Goal: Transaction & Acquisition: Purchase product/service

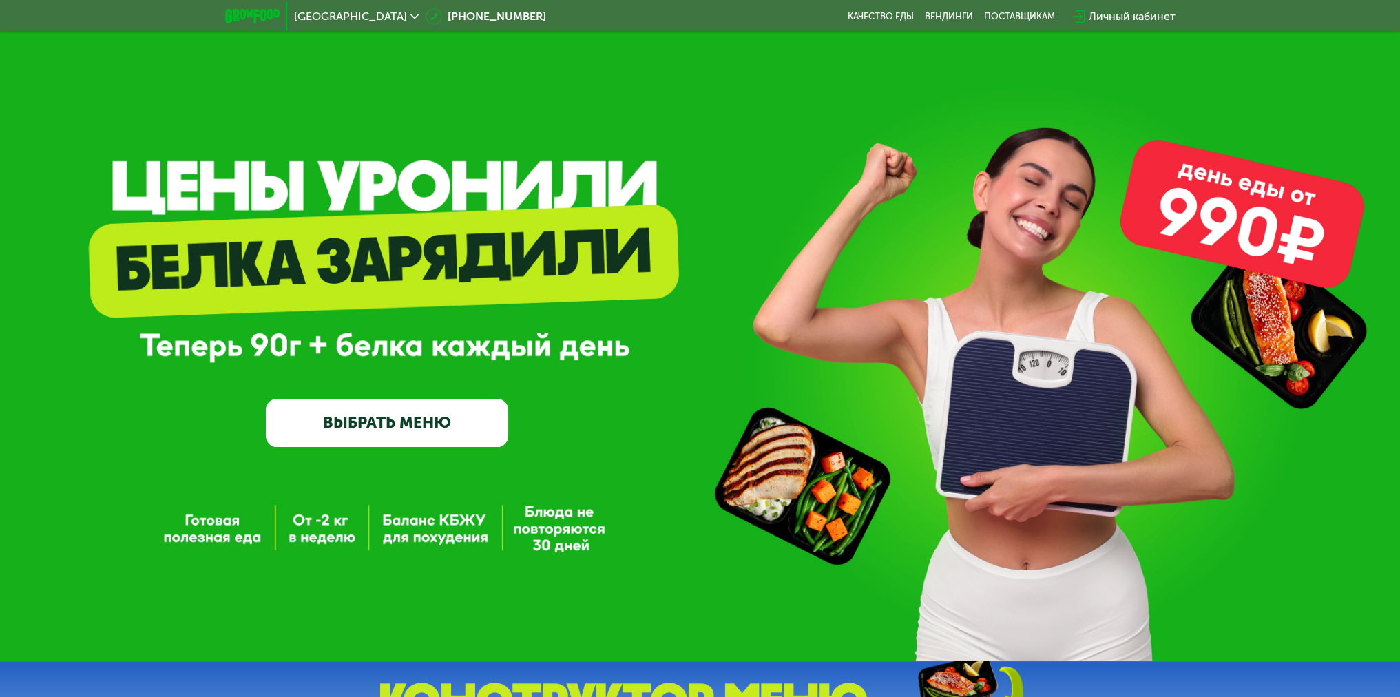
click at [403, 417] on link "ВЫБРАТЬ МЕНЮ" at bounding box center [387, 423] width 242 height 49
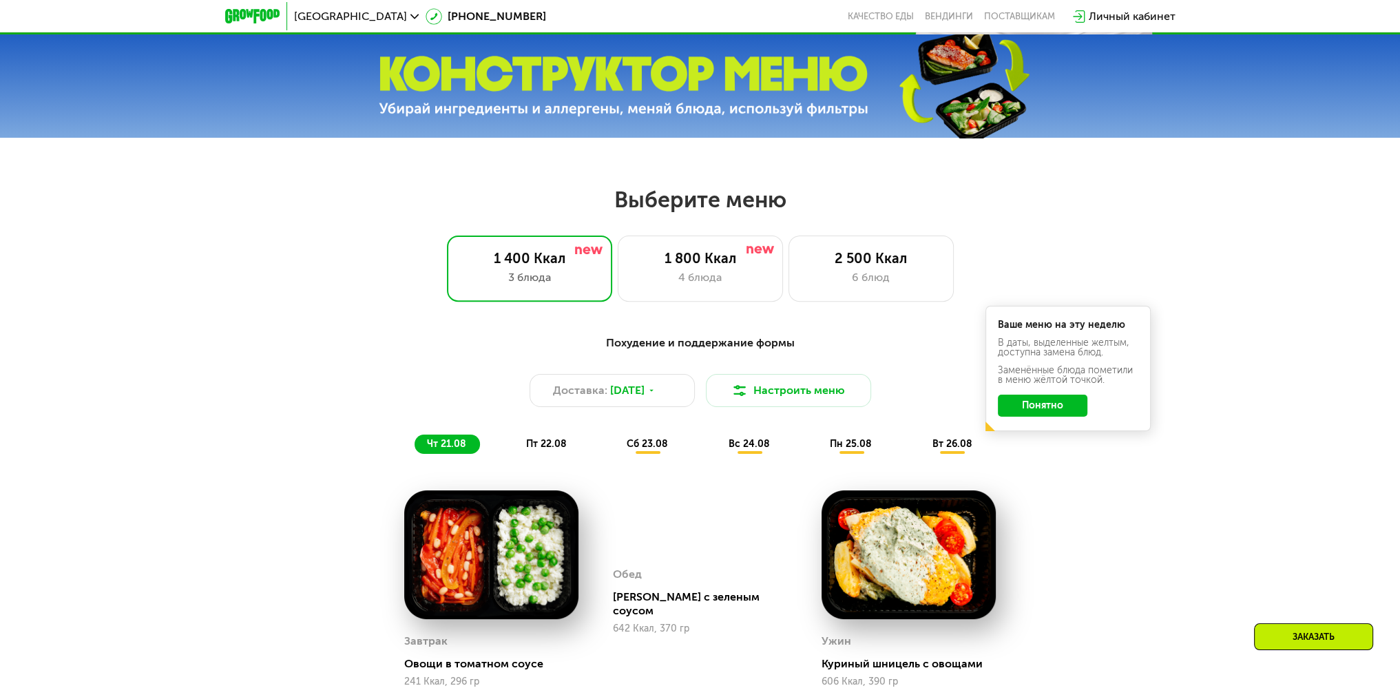
scroll to position [785, 0]
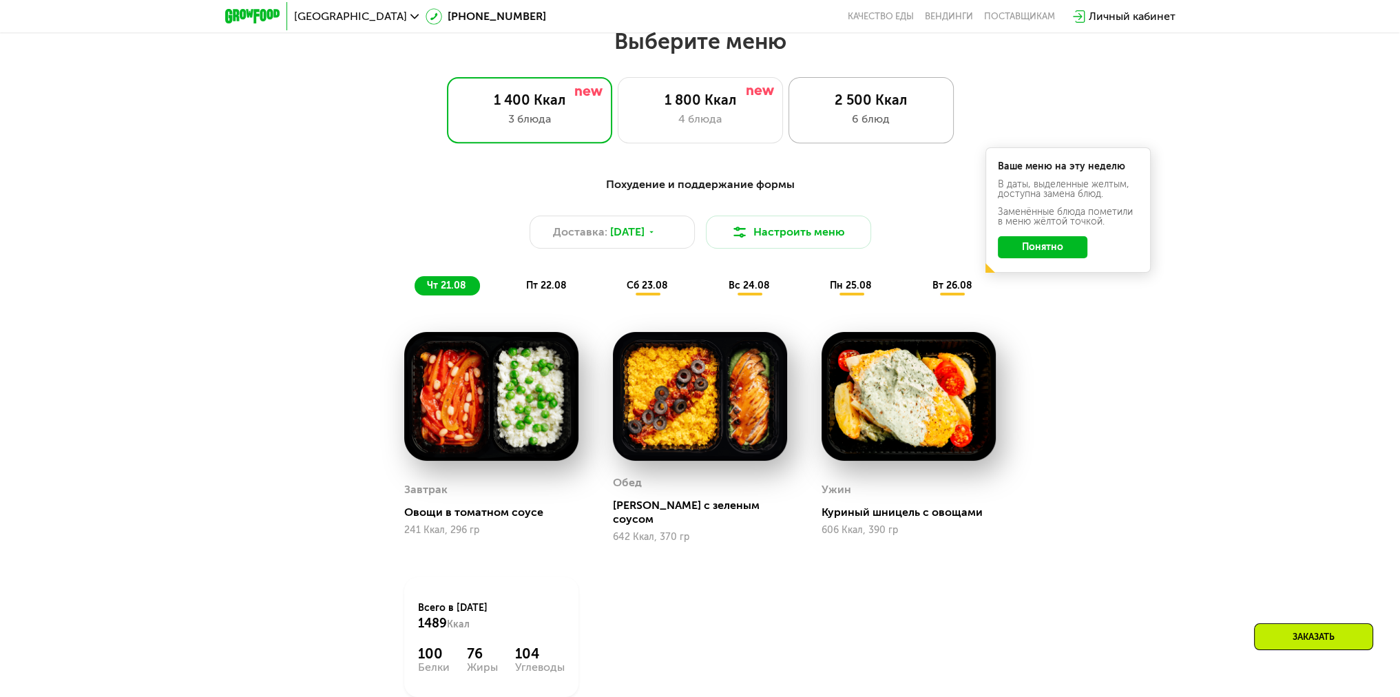
click at [853, 118] on div "6 блюд" at bounding box center [871, 119] width 136 height 17
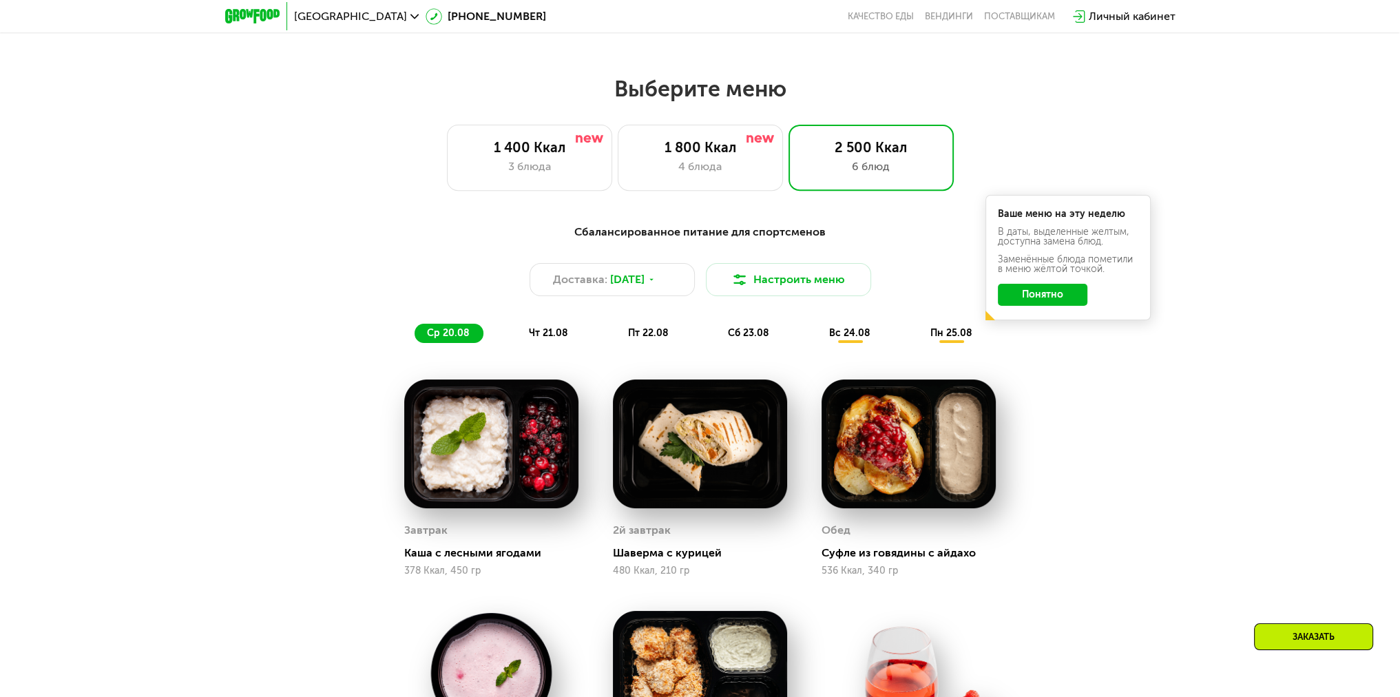
scroll to position [579, 0]
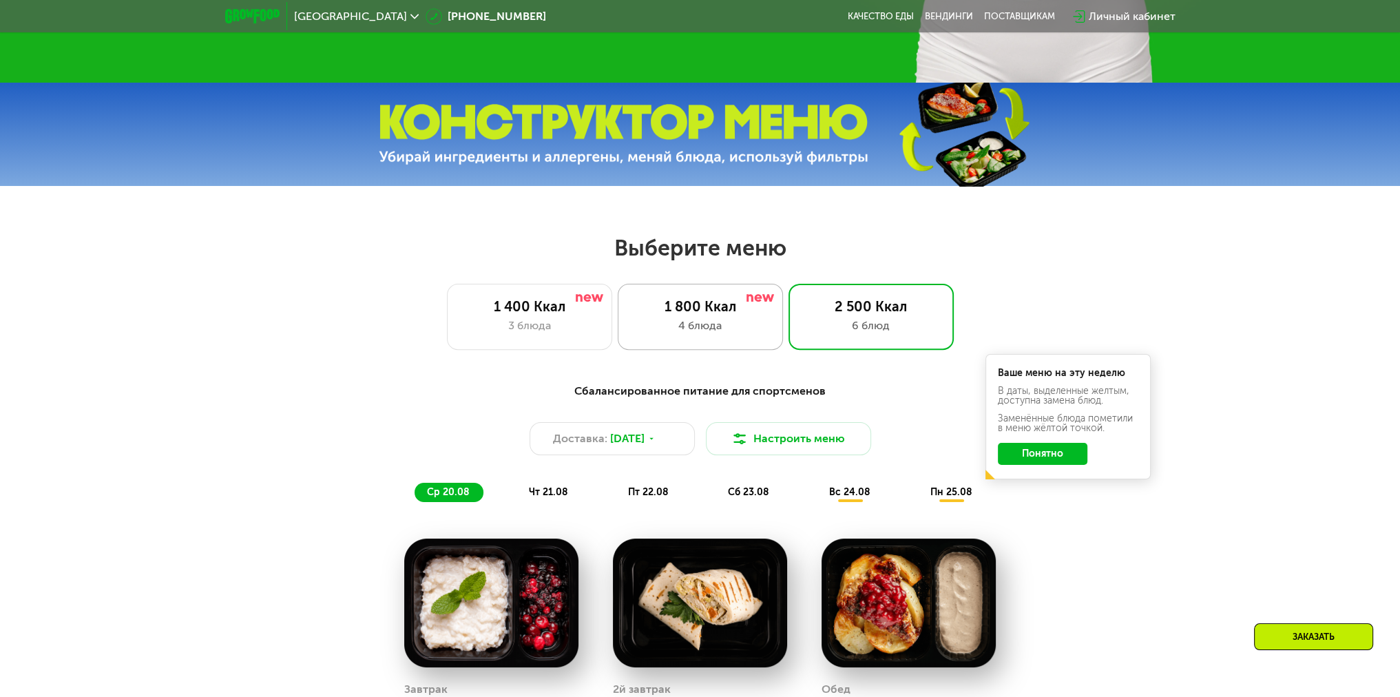
click at [731, 324] on div "4 блюда" at bounding box center [700, 326] width 136 height 17
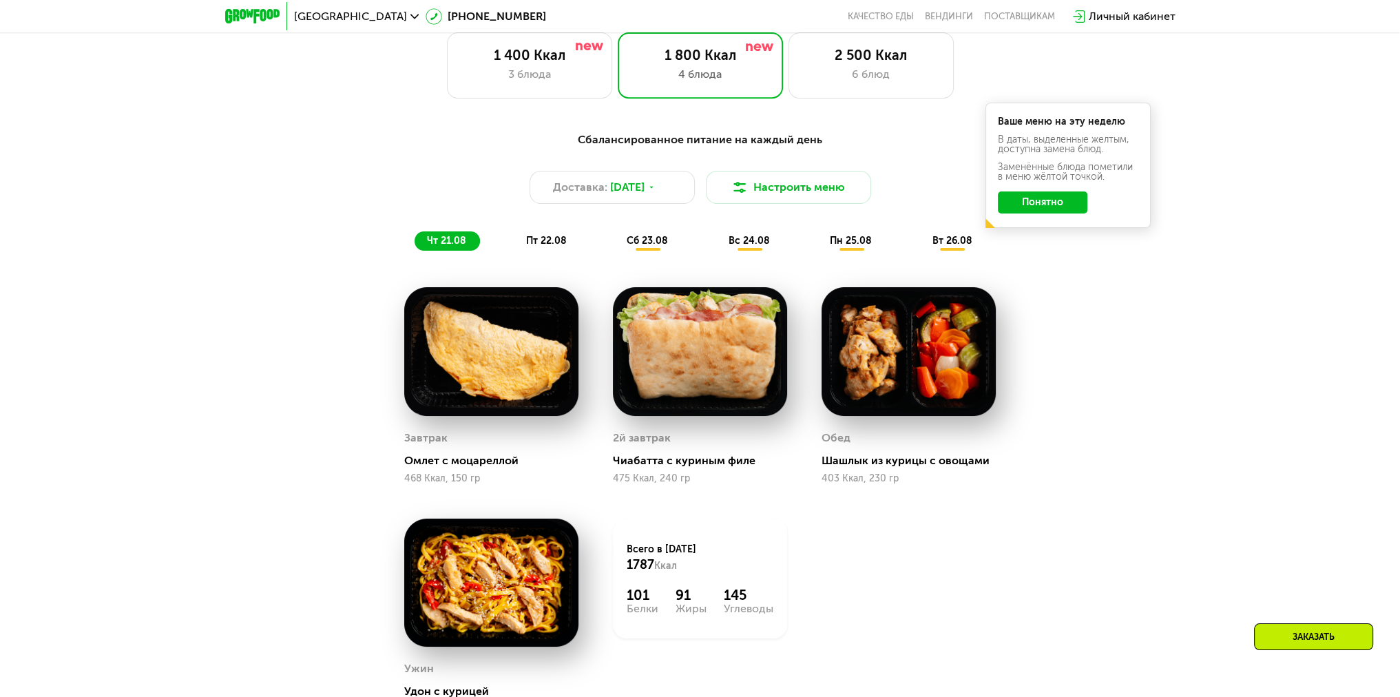
scroll to position [716, 0]
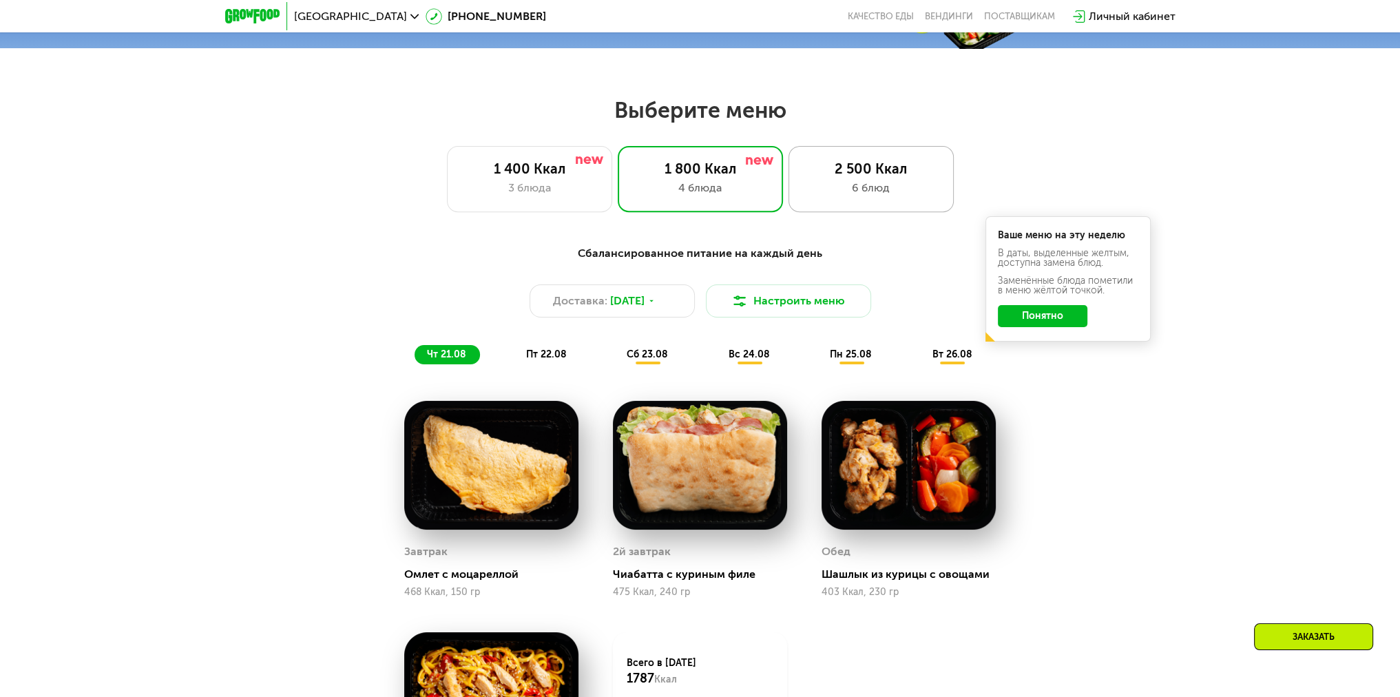
click at [926, 196] on div "6 блюд" at bounding box center [871, 188] width 136 height 17
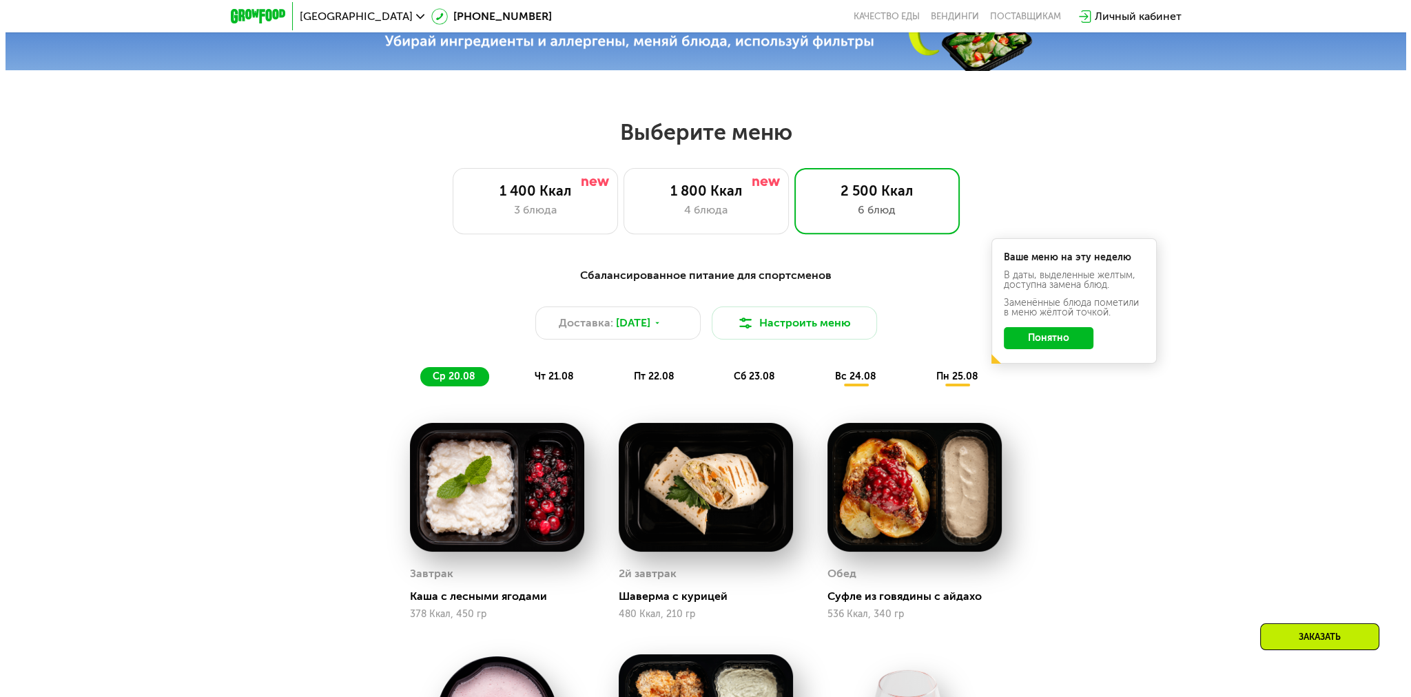
scroll to position [647, 0]
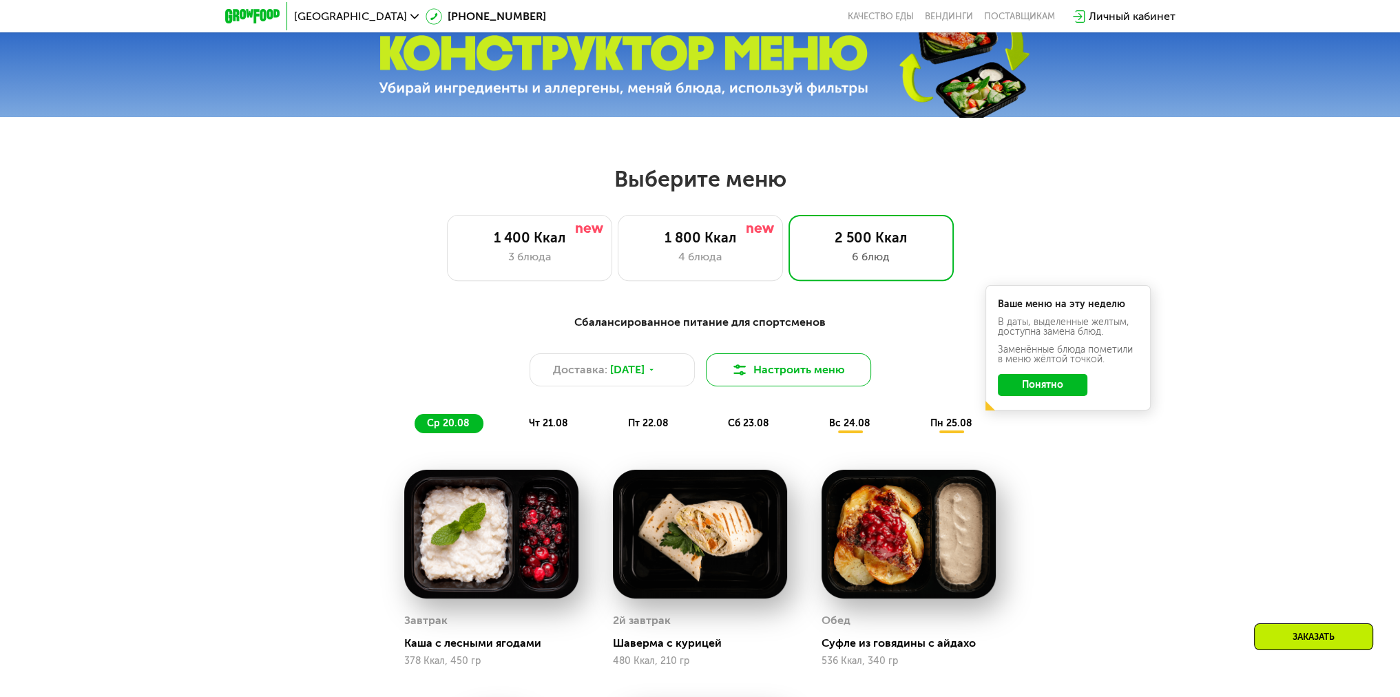
click at [780, 372] on button "Настроить меню" at bounding box center [788, 369] width 165 height 33
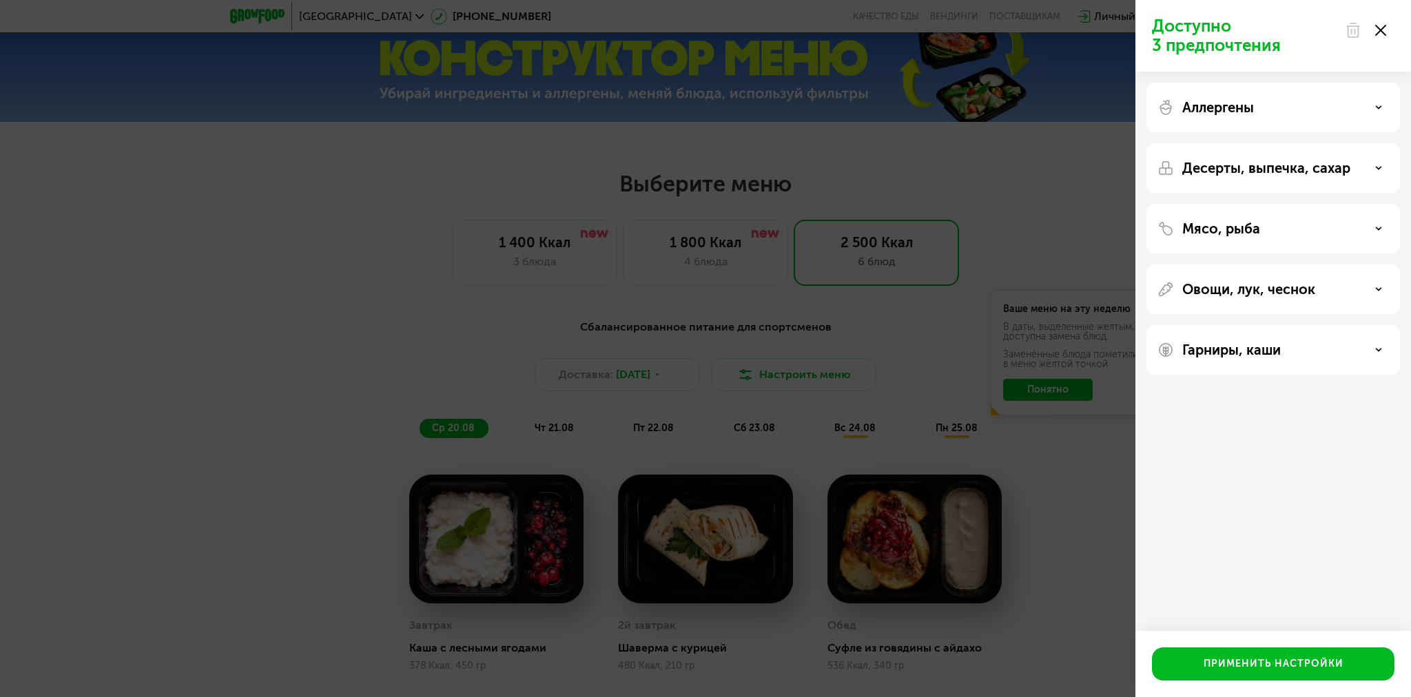
click at [1331, 221] on div "Мясо, рыба" at bounding box center [1272, 228] width 231 height 17
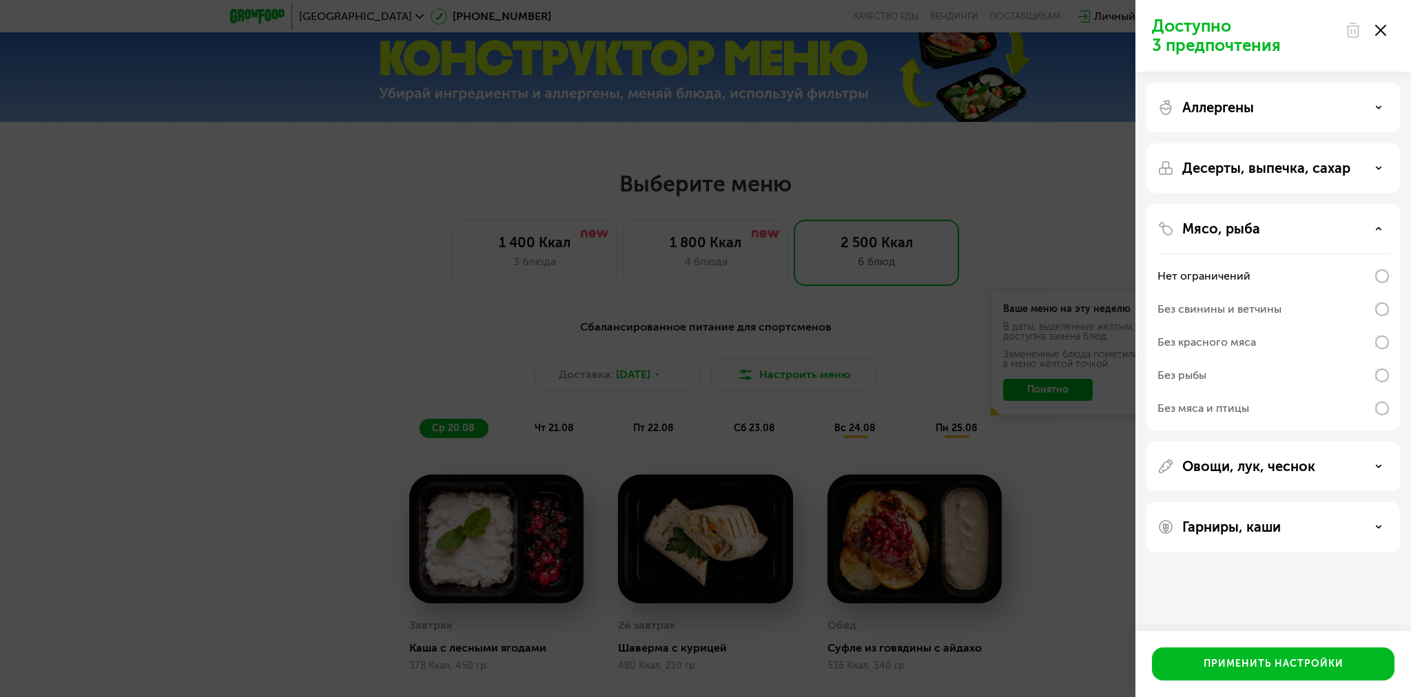
click at [1274, 523] on p "Гарниры, каши" at bounding box center [1231, 527] width 98 height 17
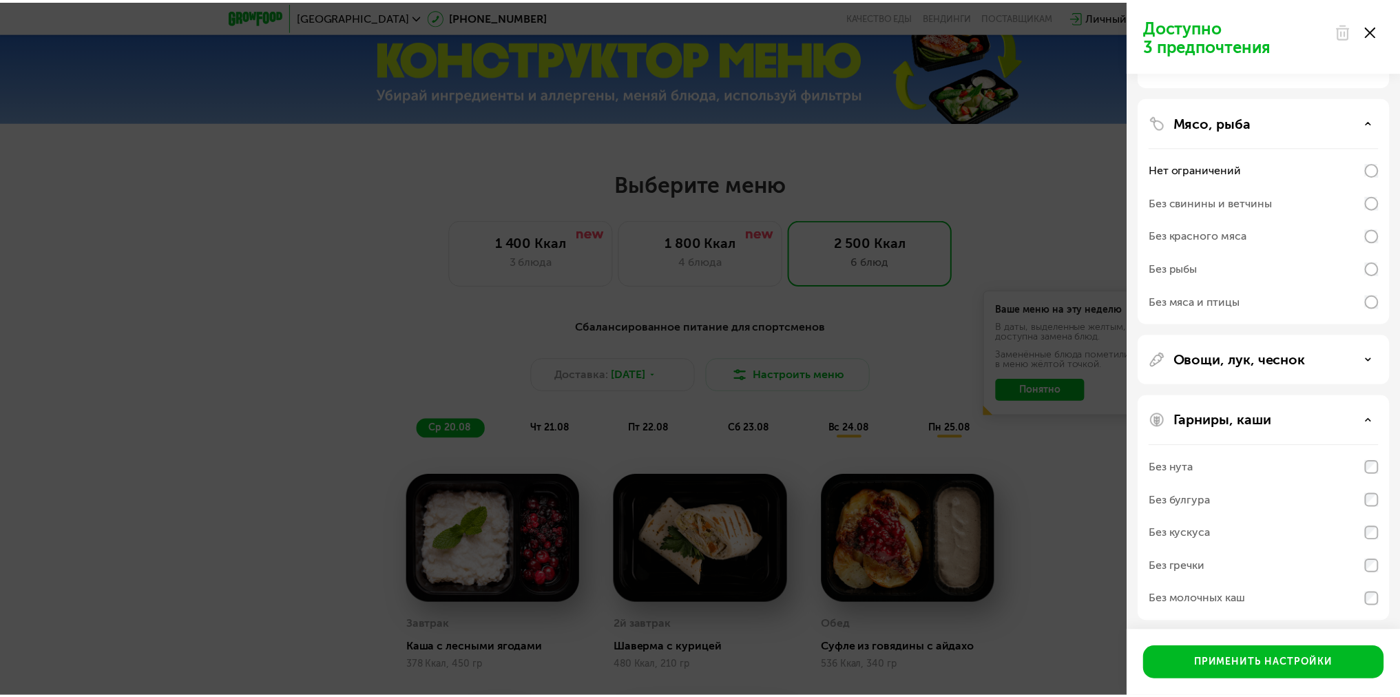
scroll to position [111, 0]
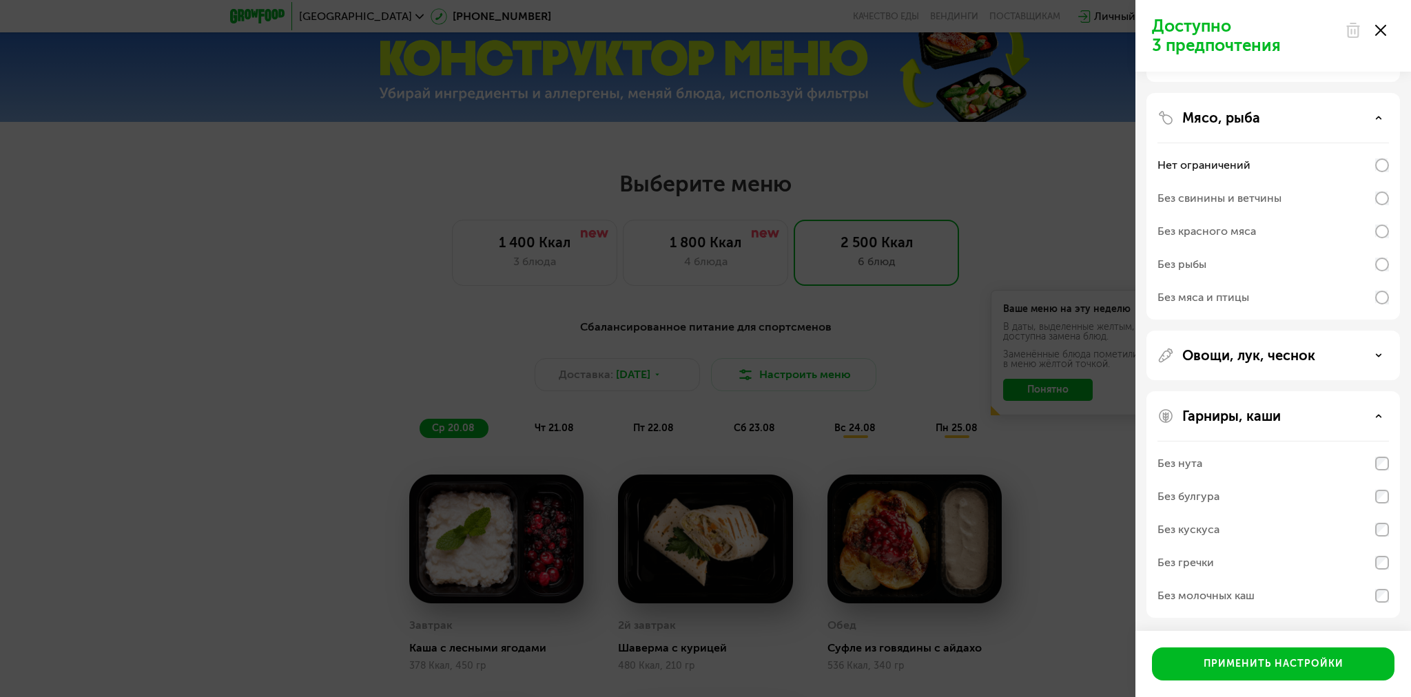
click at [1079, 512] on div "Доступно 3 предпочтения Аллергены Десерты, выпечка, сахар Мясо, рыба Нет ограни…" at bounding box center [705, 348] width 1411 height 697
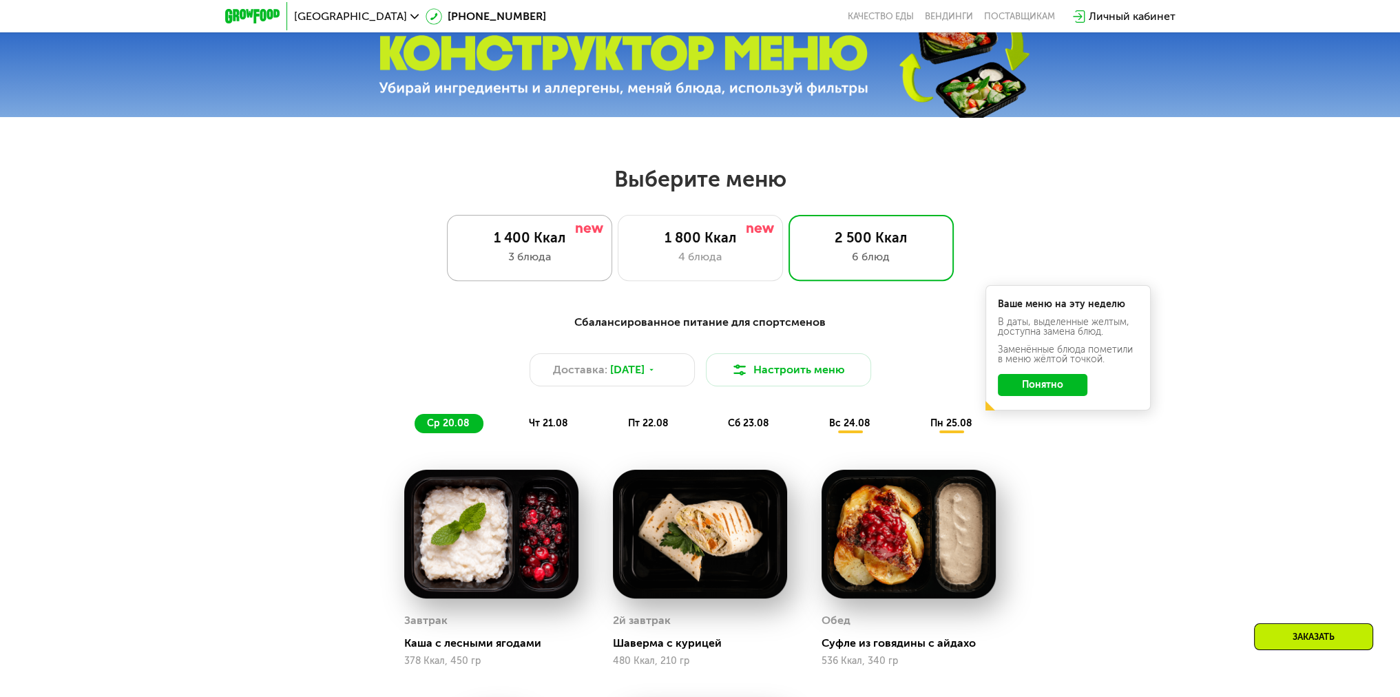
click at [535, 265] on div "3 блюда" at bounding box center [530, 257] width 136 height 17
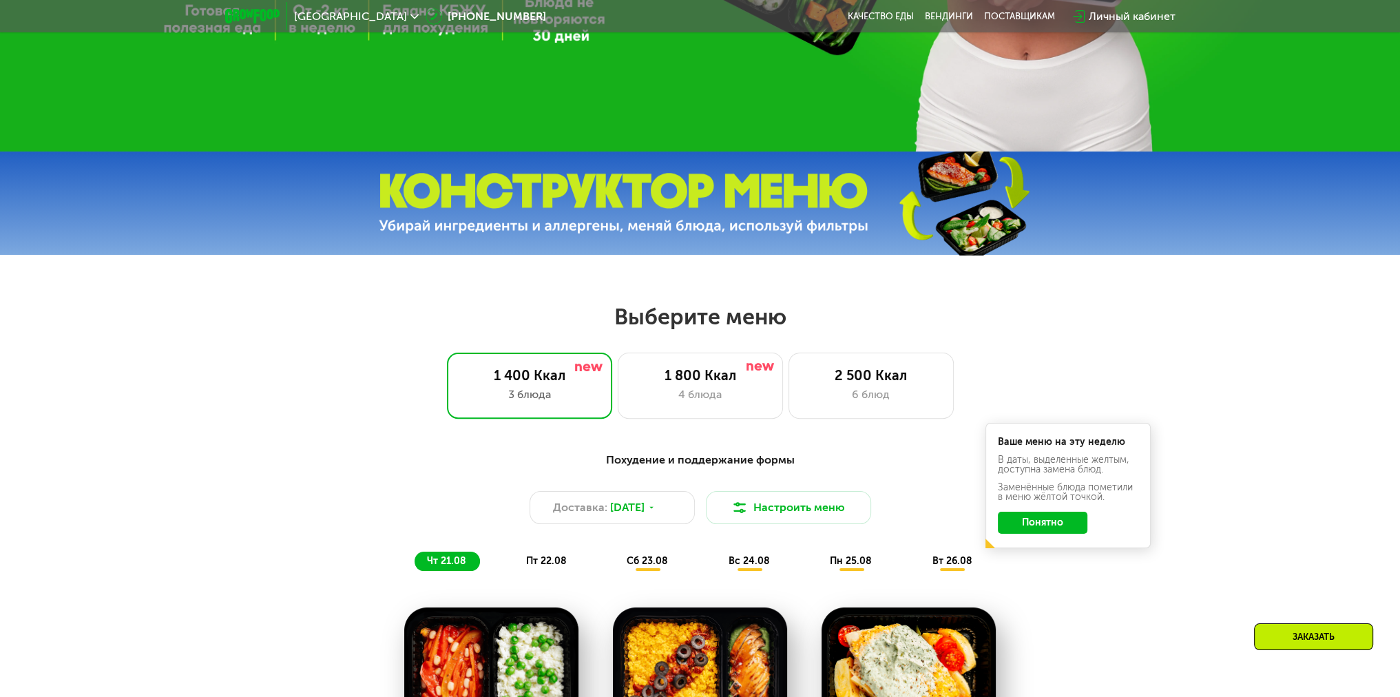
scroll to position [96, 0]
